Goal: Navigation & Orientation: Find specific page/section

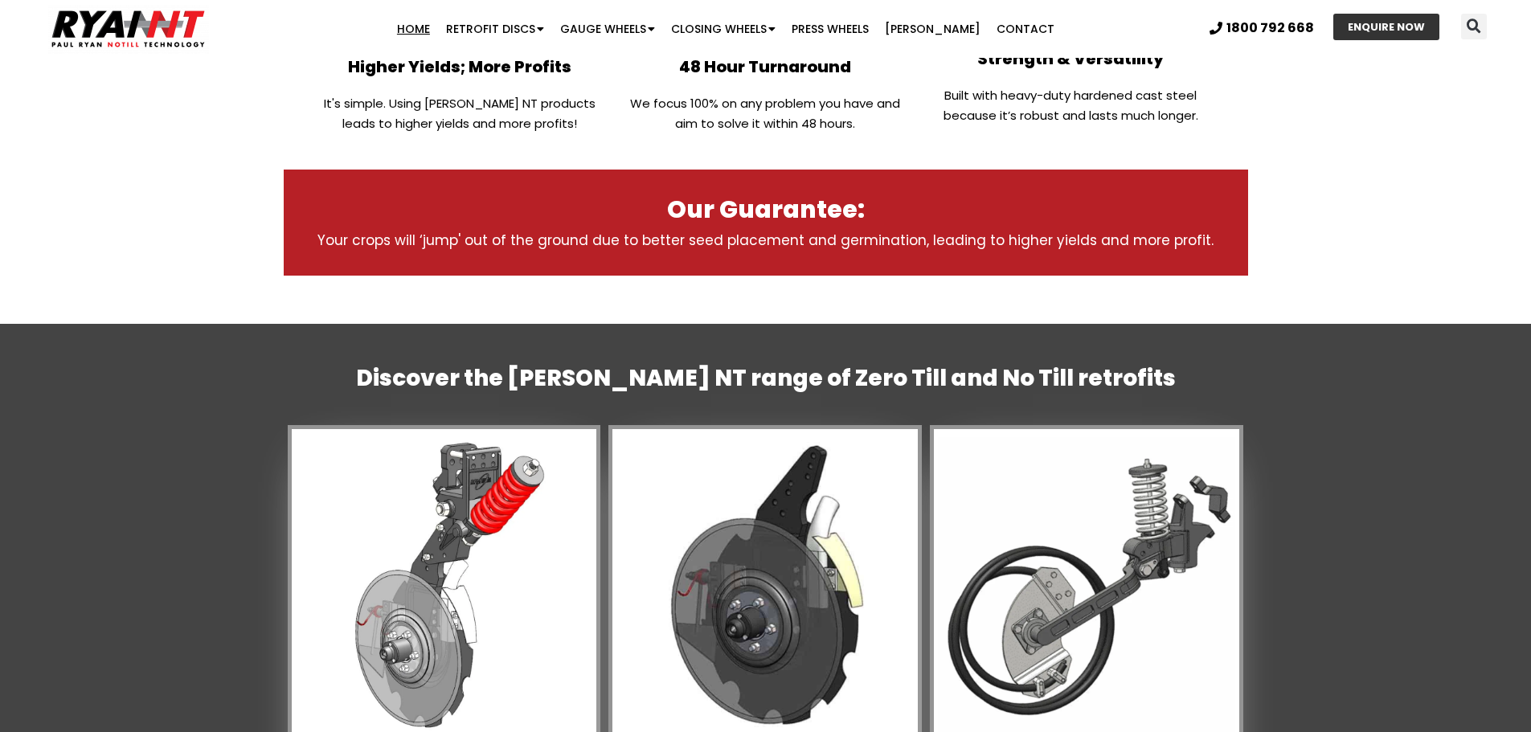
scroll to position [1206, 0]
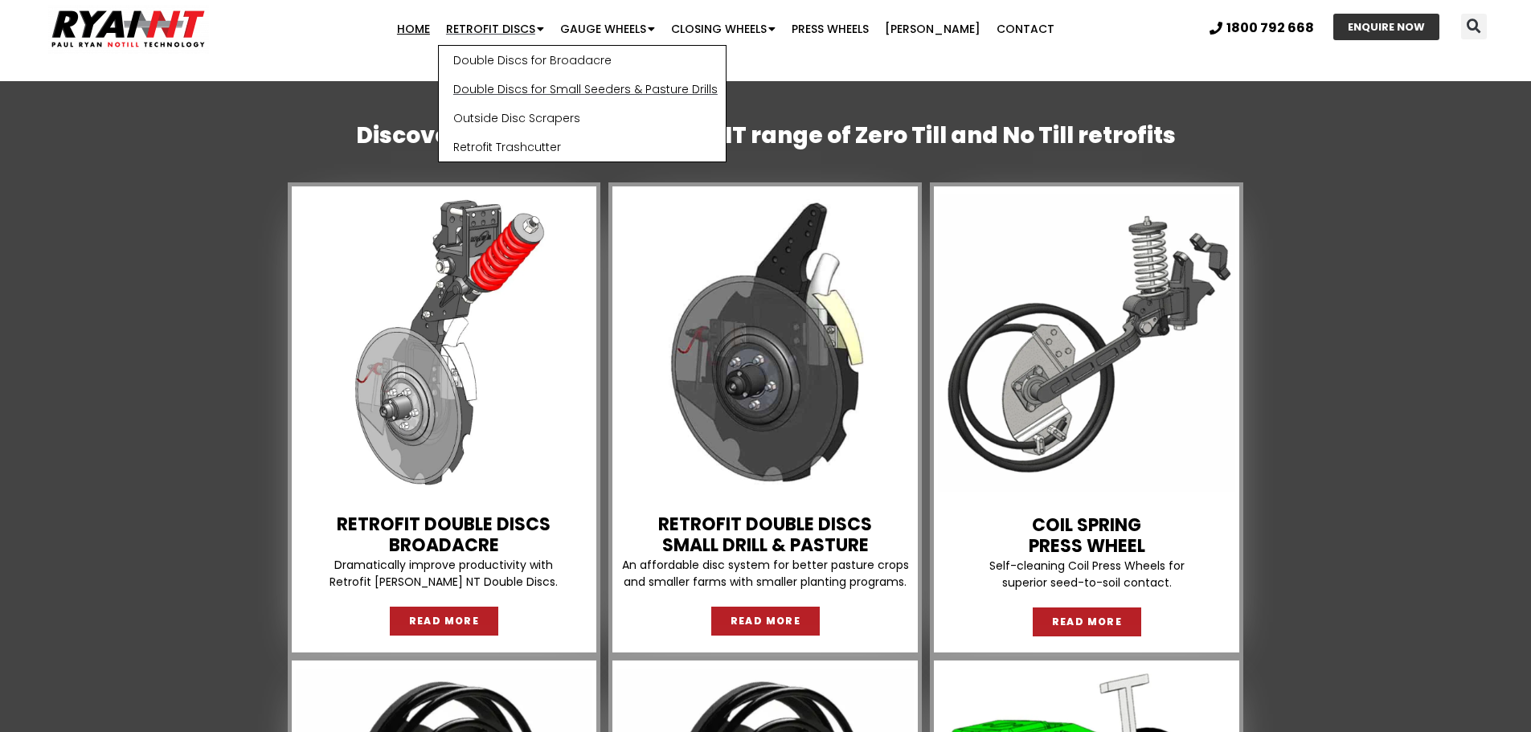
click at [575, 81] on link "Double Discs for Small Seeders & Pasture Drills" at bounding box center [582, 89] width 287 height 29
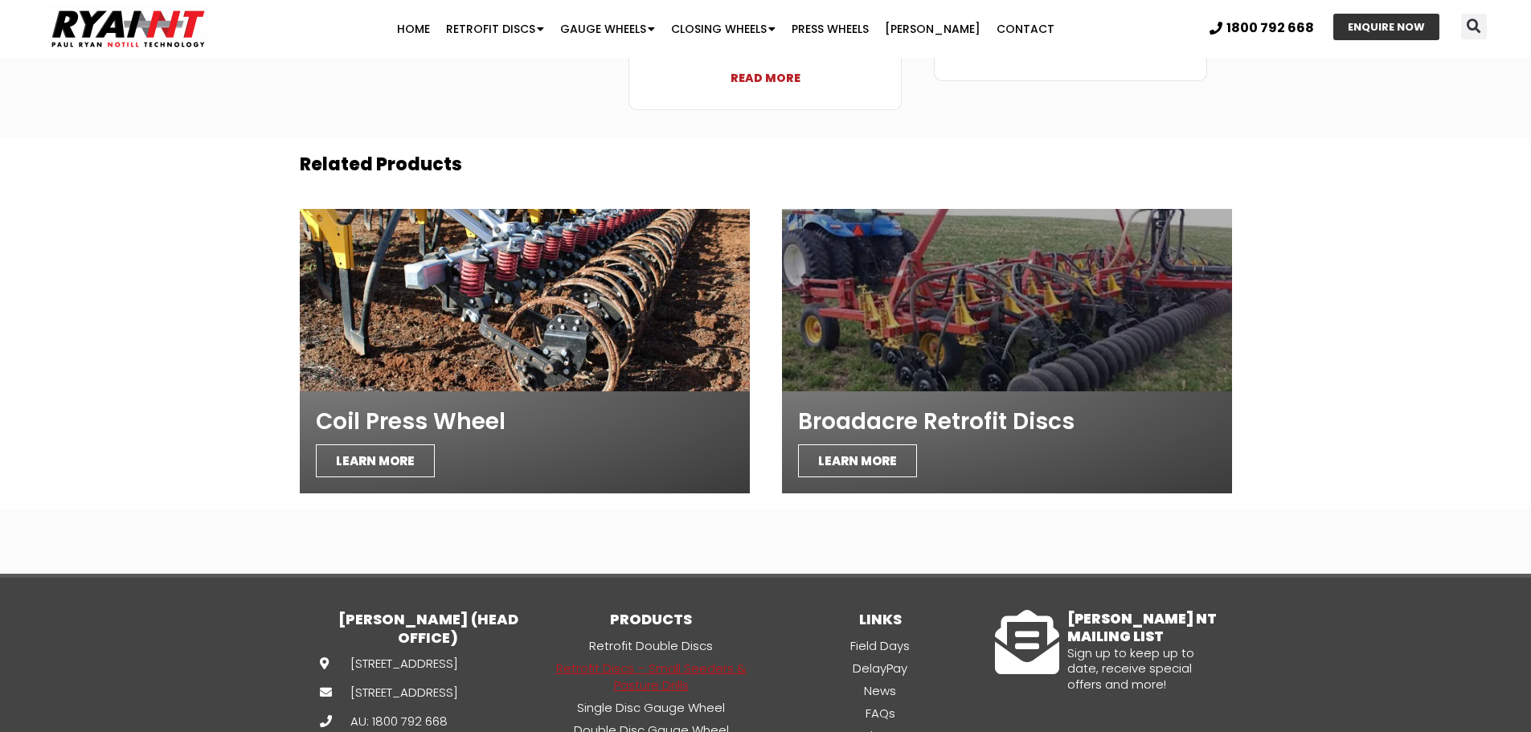
scroll to position [5891, 0]
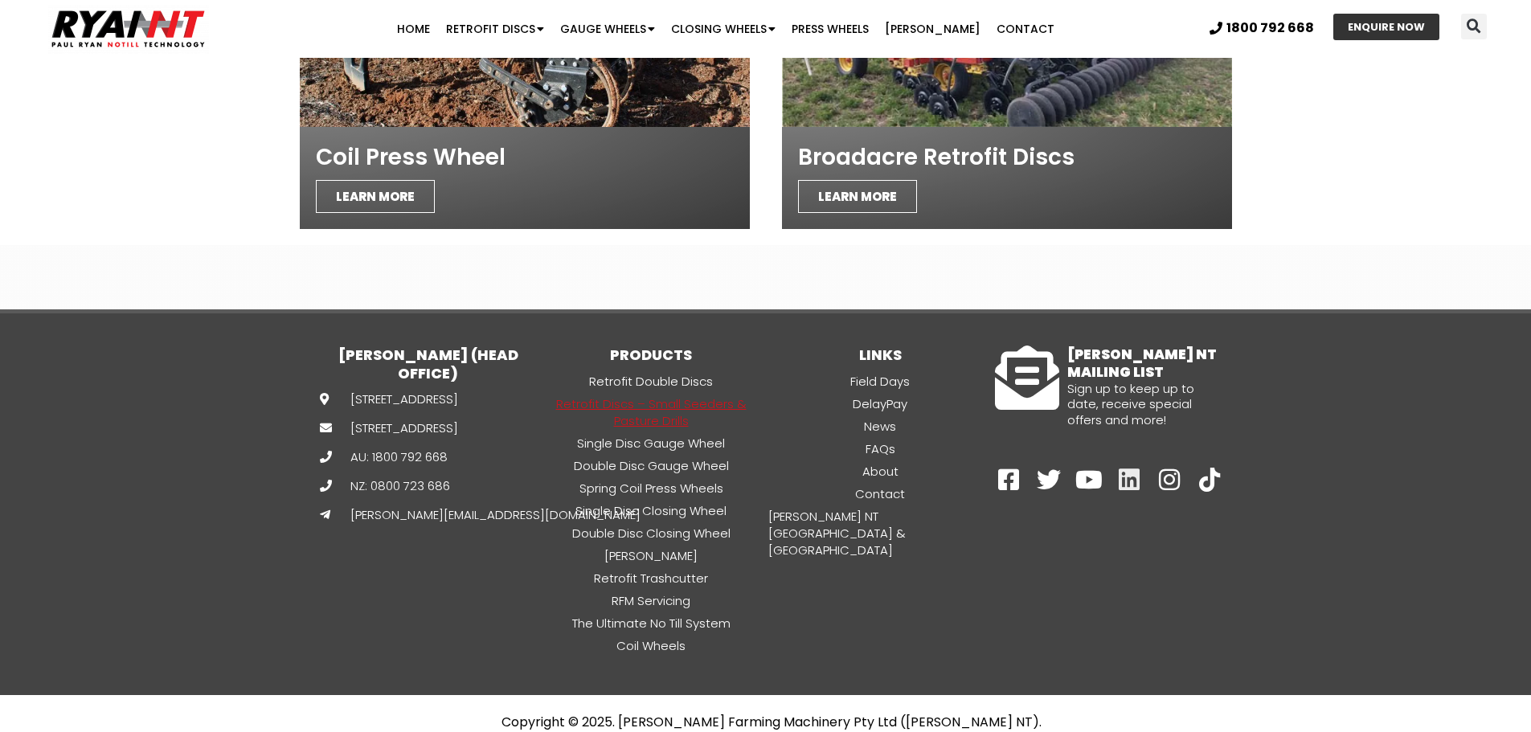
click at [1128, 468] on icon at bounding box center [1129, 480] width 24 height 24
